Goal: Information Seeking & Learning: Learn about a topic

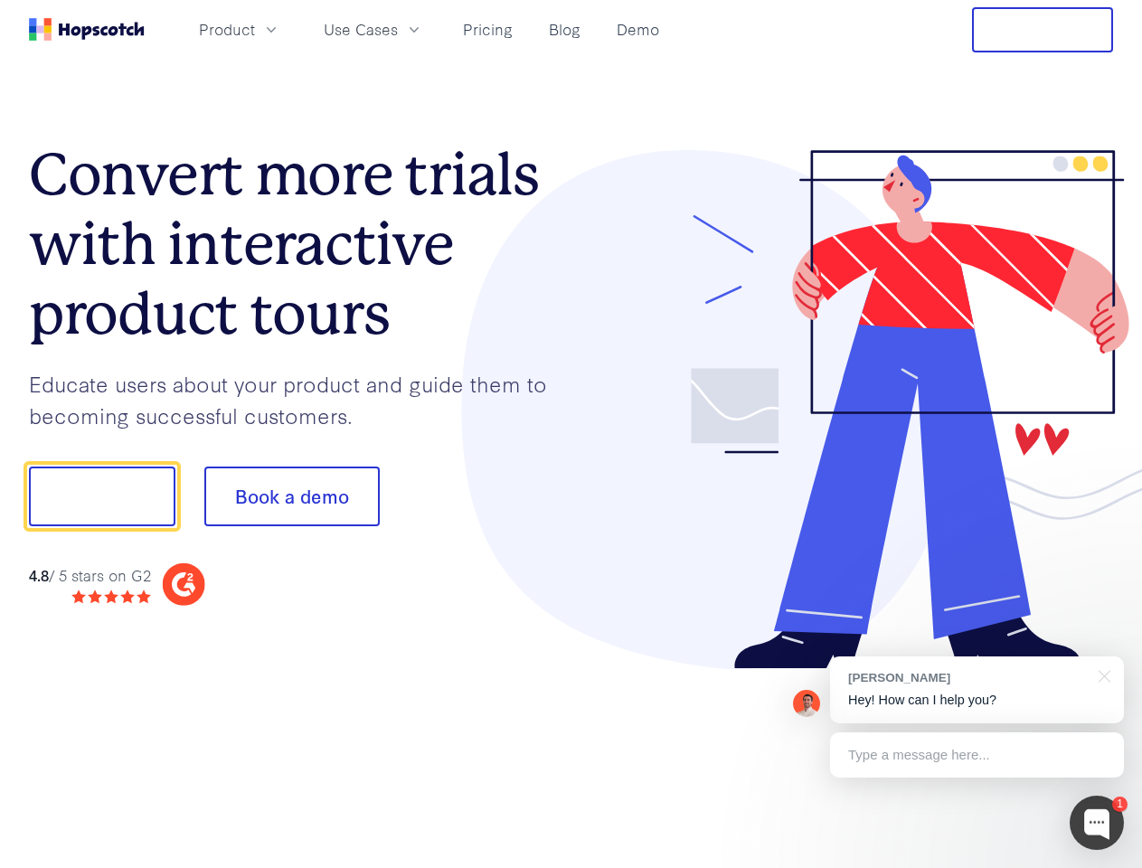
click at [572, 434] on div at bounding box center [843, 410] width 543 height 520
click at [255, 29] on span "Product" at bounding box center [227, 29] width 56 height 23
click at [398, 29] on span "Use Cases" at bounding box center [361, 29] width 74 height 23
click at [1043, 30] on button "Free Trial" at bounding box center [1042, 29] width 141 height 45
click at [101, 497] on button "Show me!" at bounding box center [102, 497] width 147 height 60
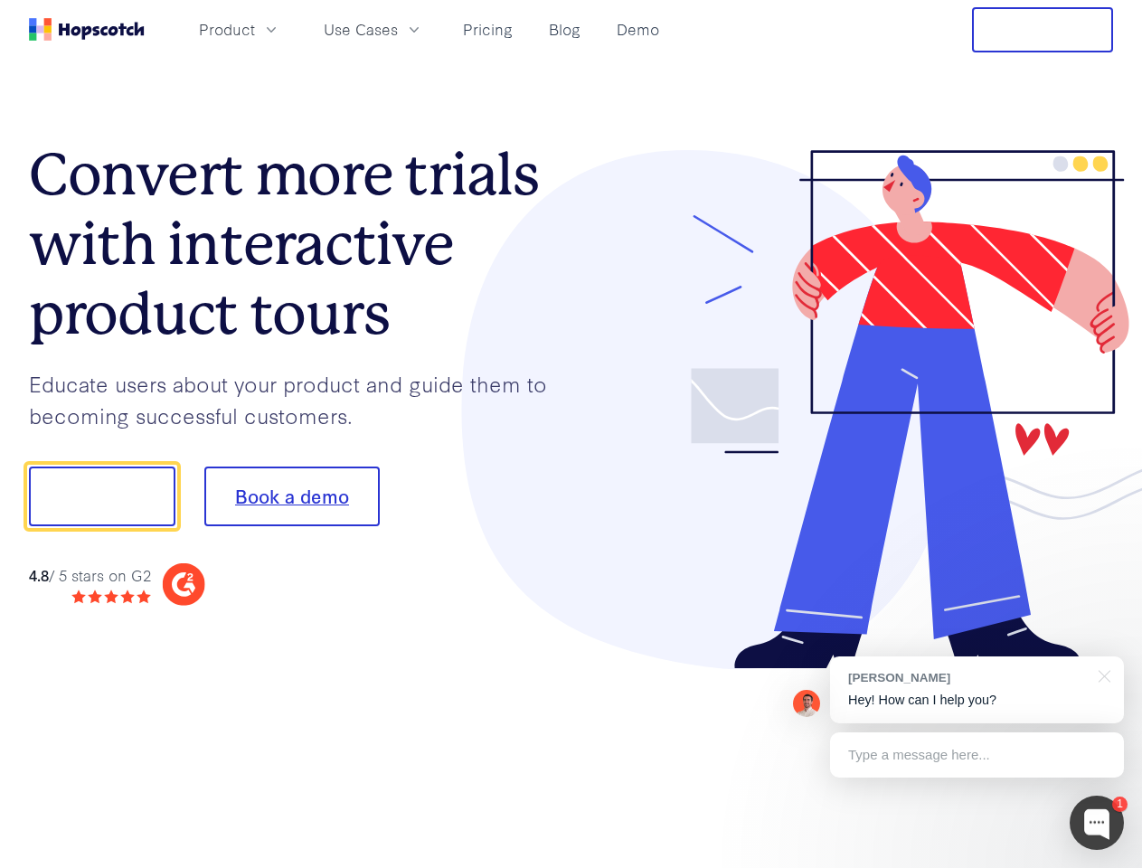
click at [291, 497] on button "Book a demo" at bounding box center [291, 497] width 175 height 60
click at [1097, 823] on div at bounding box center [1097, 823] width 54 height 54
click at [977, 690] on div "[PERSON_NAME] Hey! How can I help you?" at bounding box center [977, 690] width 294 height 67
click at [1102, 675] on div at bounding box center [954, 615] width 339 height 361
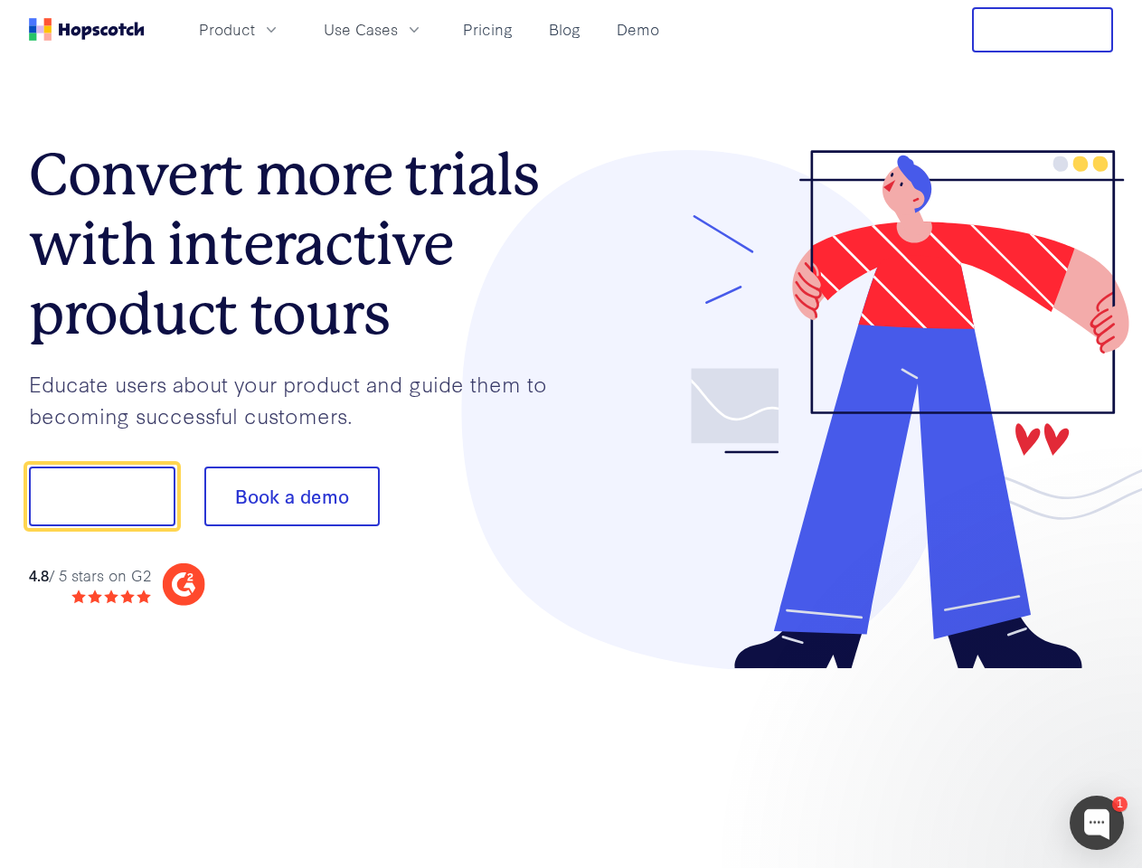
click at [977, 755] on div at bounding box center [954, 615] width 339 height 361
